Goal: Task Accomplishment & Management: Manage account settings

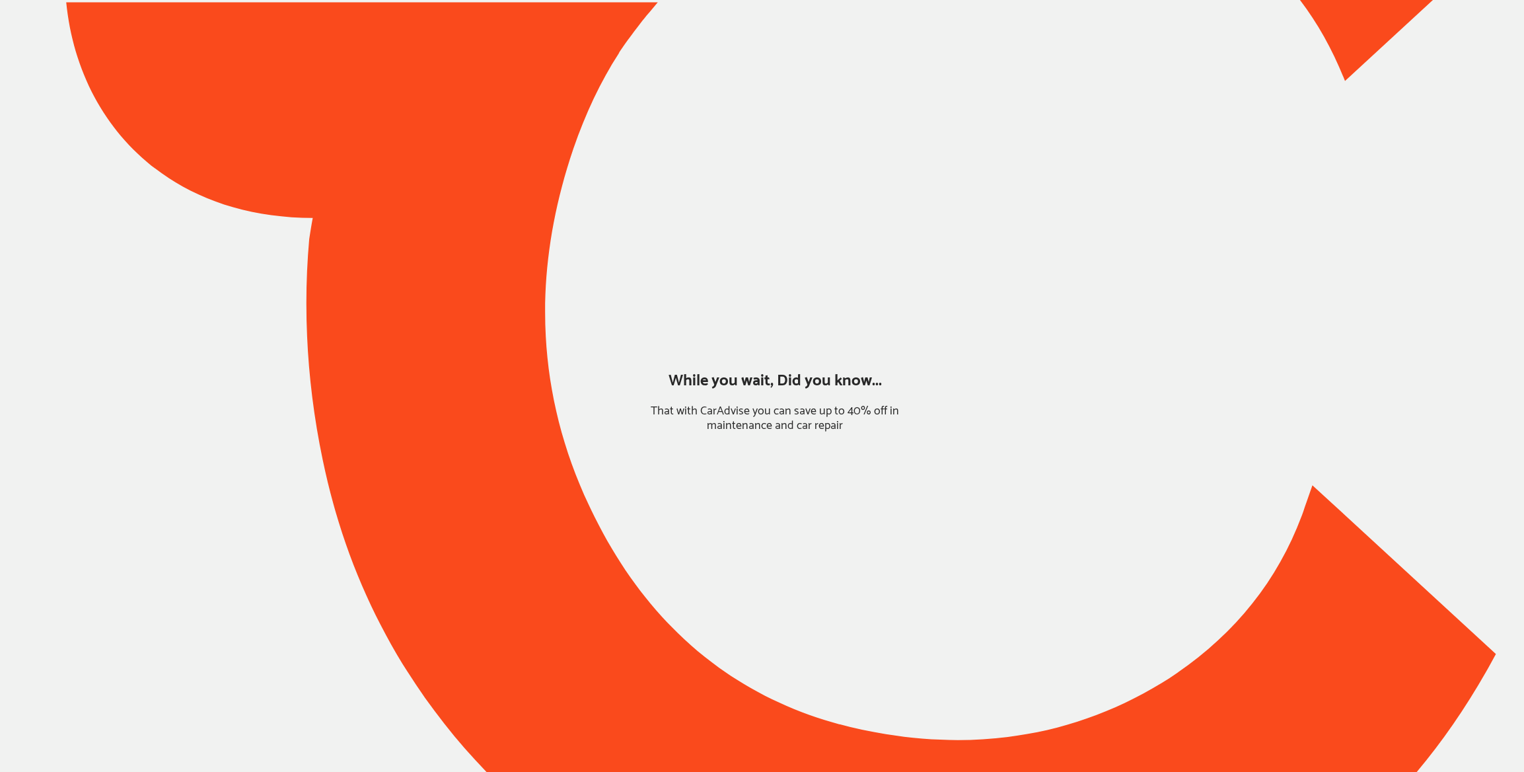
type input "*****"
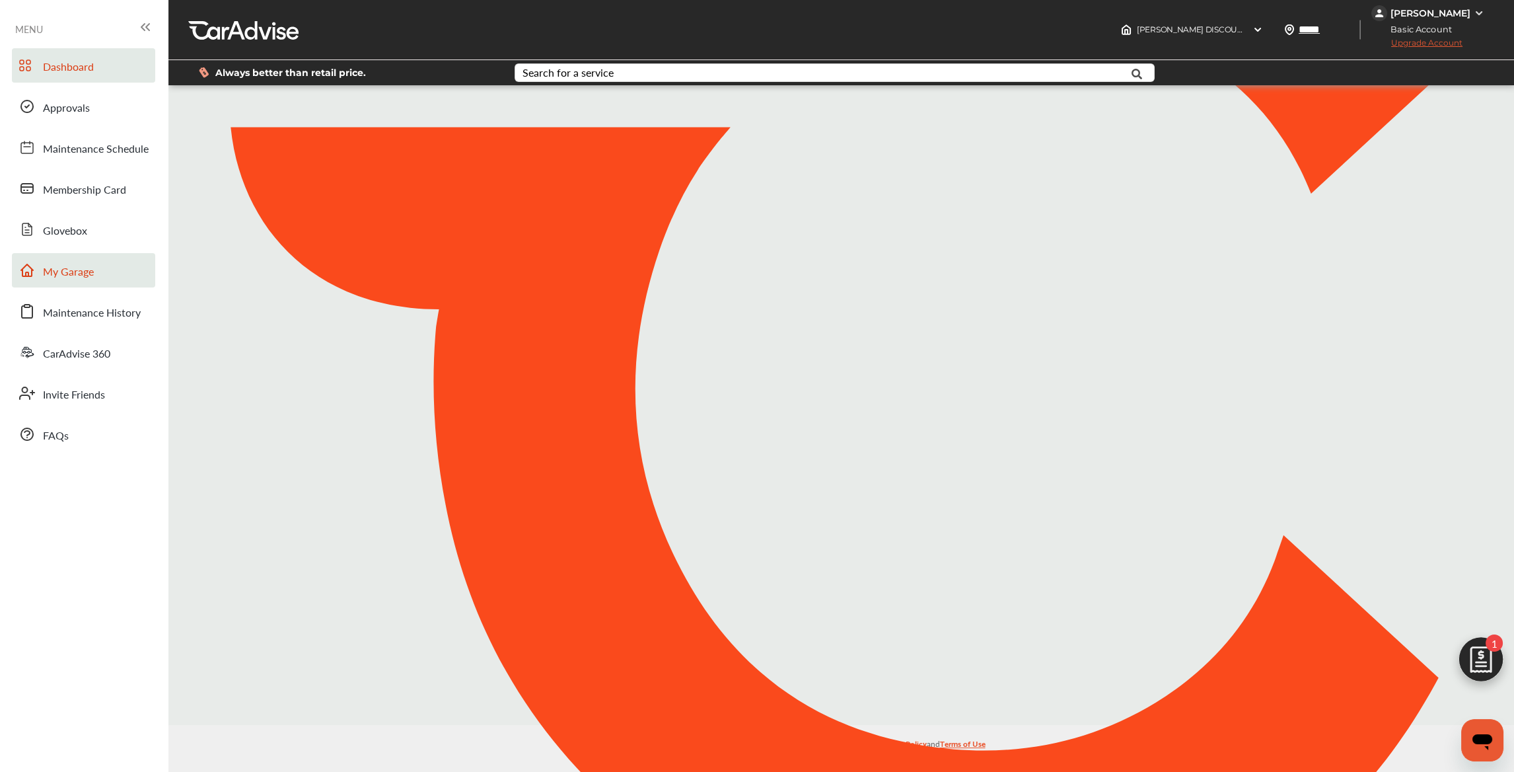
click at [90, 271] on span "My Garage" at bounding box center [68, 272] width 51 height 17
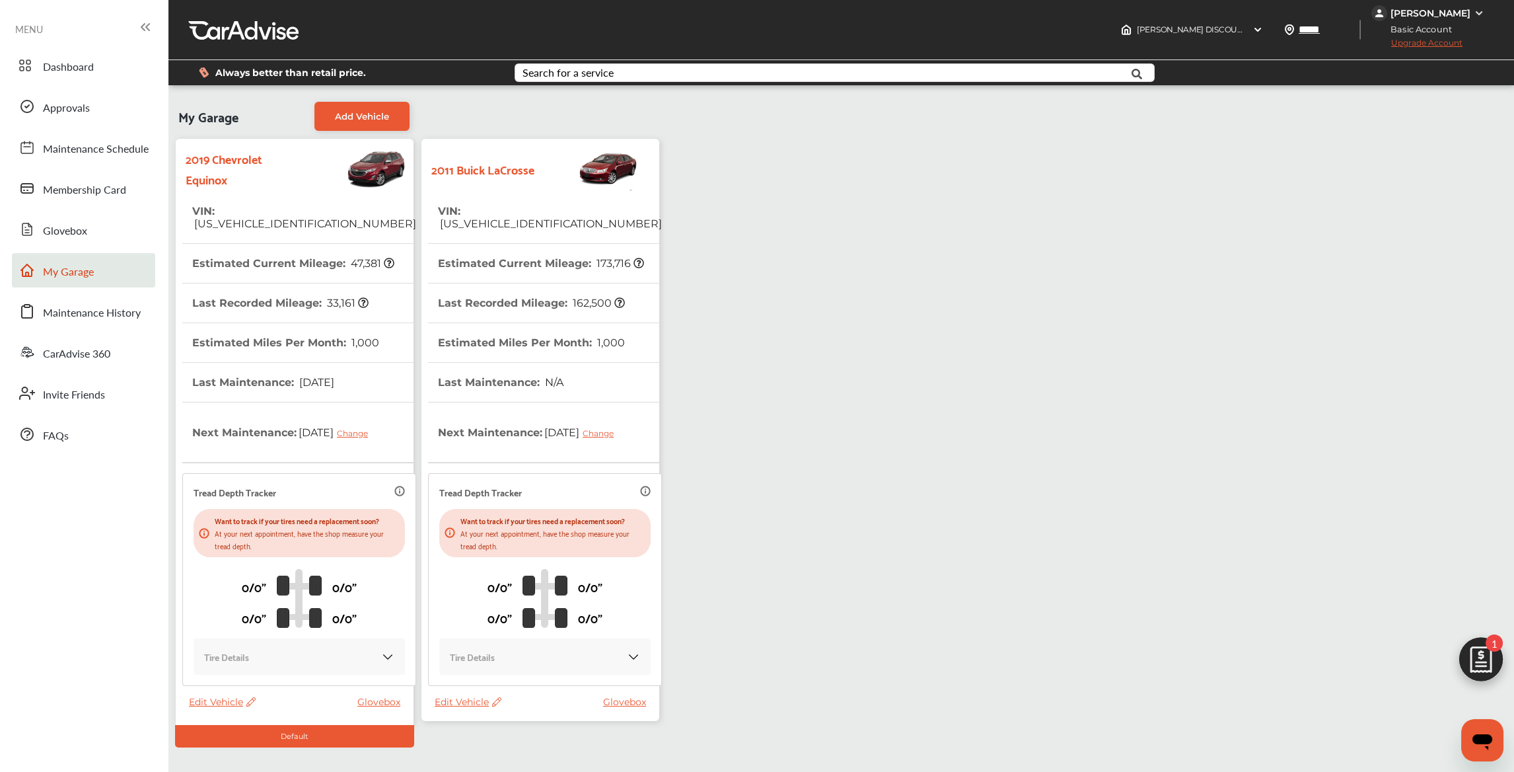
click at [249, 700] on icon at bounding box center [250, 701] width 9 height 9
click at [258, 708] on div "Edit" at bounding box center [308, 714] width 119 height 20
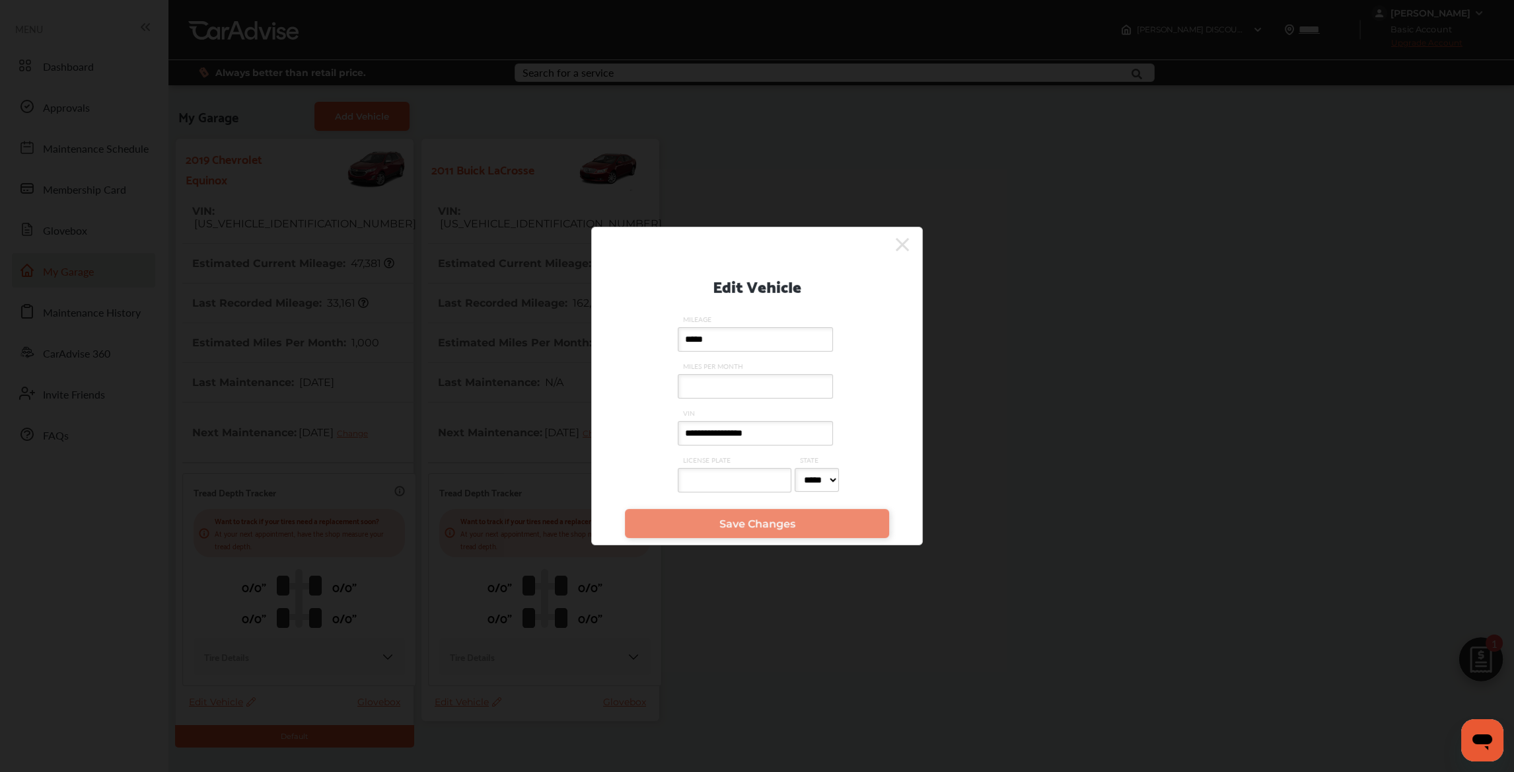
click at [896, 247] on icon at bounding box center [902, 244] width 13 height 21
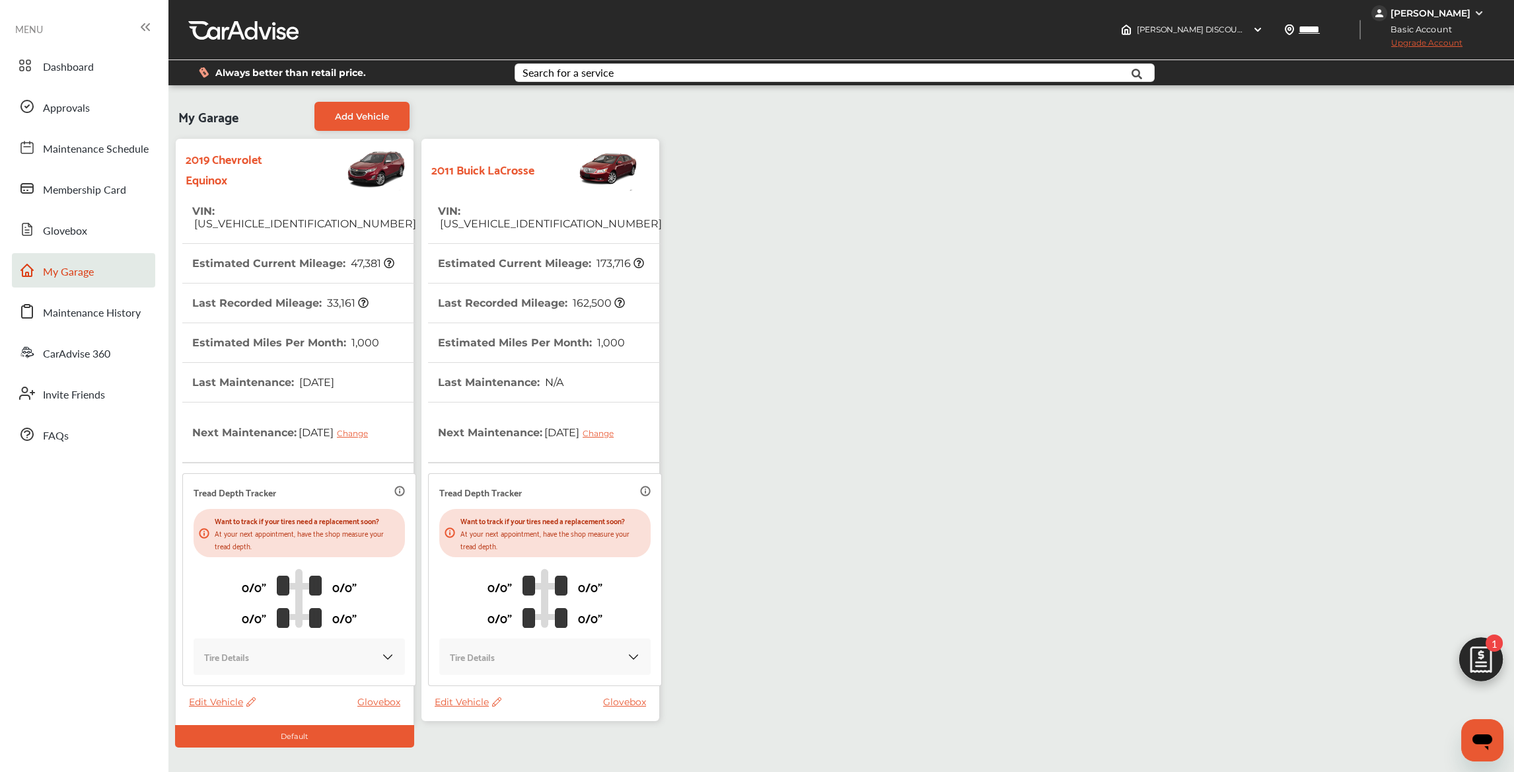
click at [497, 702] on icon at bounding box center [496, 701] width 9 height 9
click at [511, 719] on div "Edit" at bounding box center [556, 716] width 119 height 20
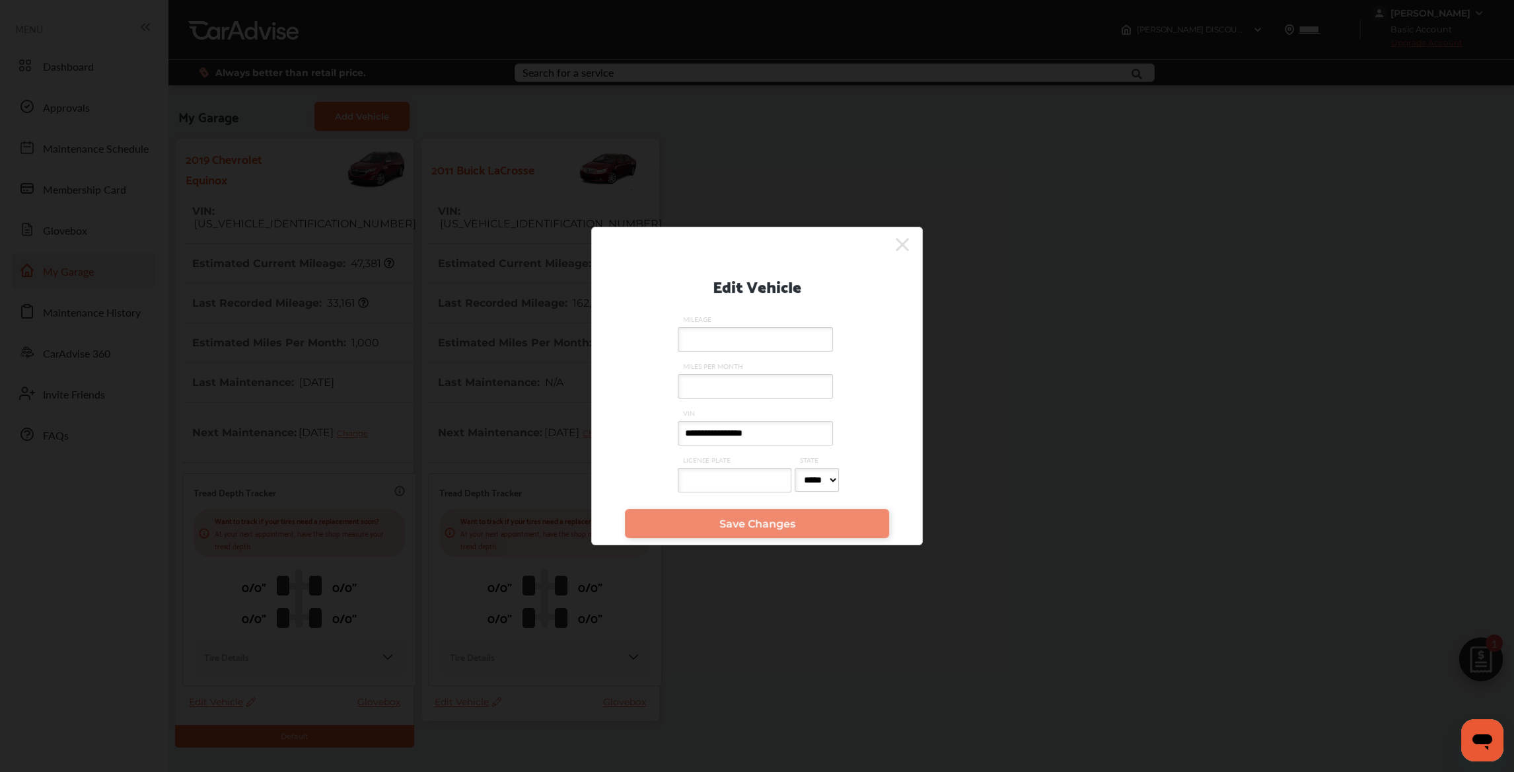
click at [902, 245] on icon at bounding box center [902, 244] width 13 height 13
